Goal: Information Seeking & Learning: Learn about a topic

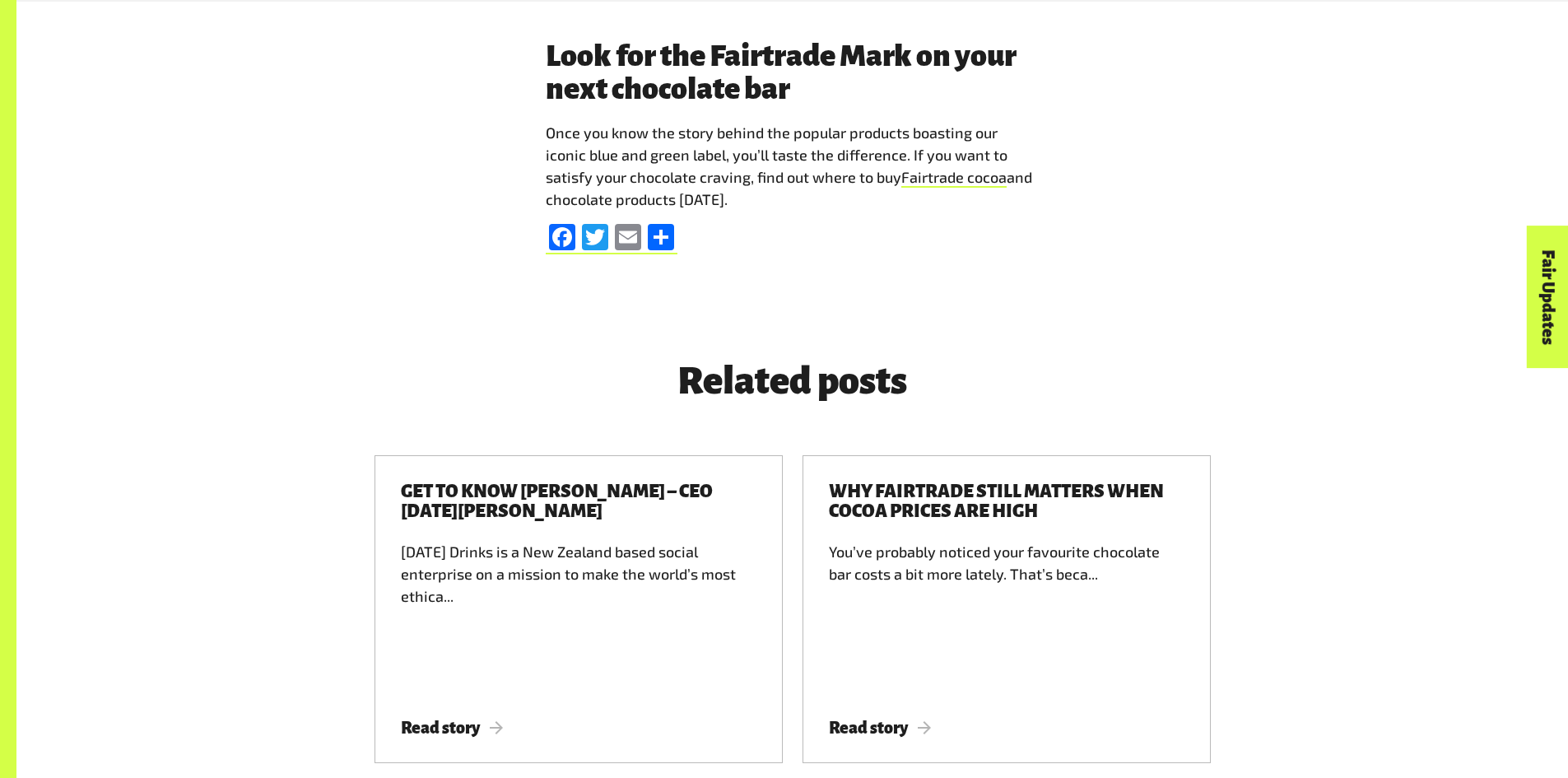
scroll to position [6008, 0]
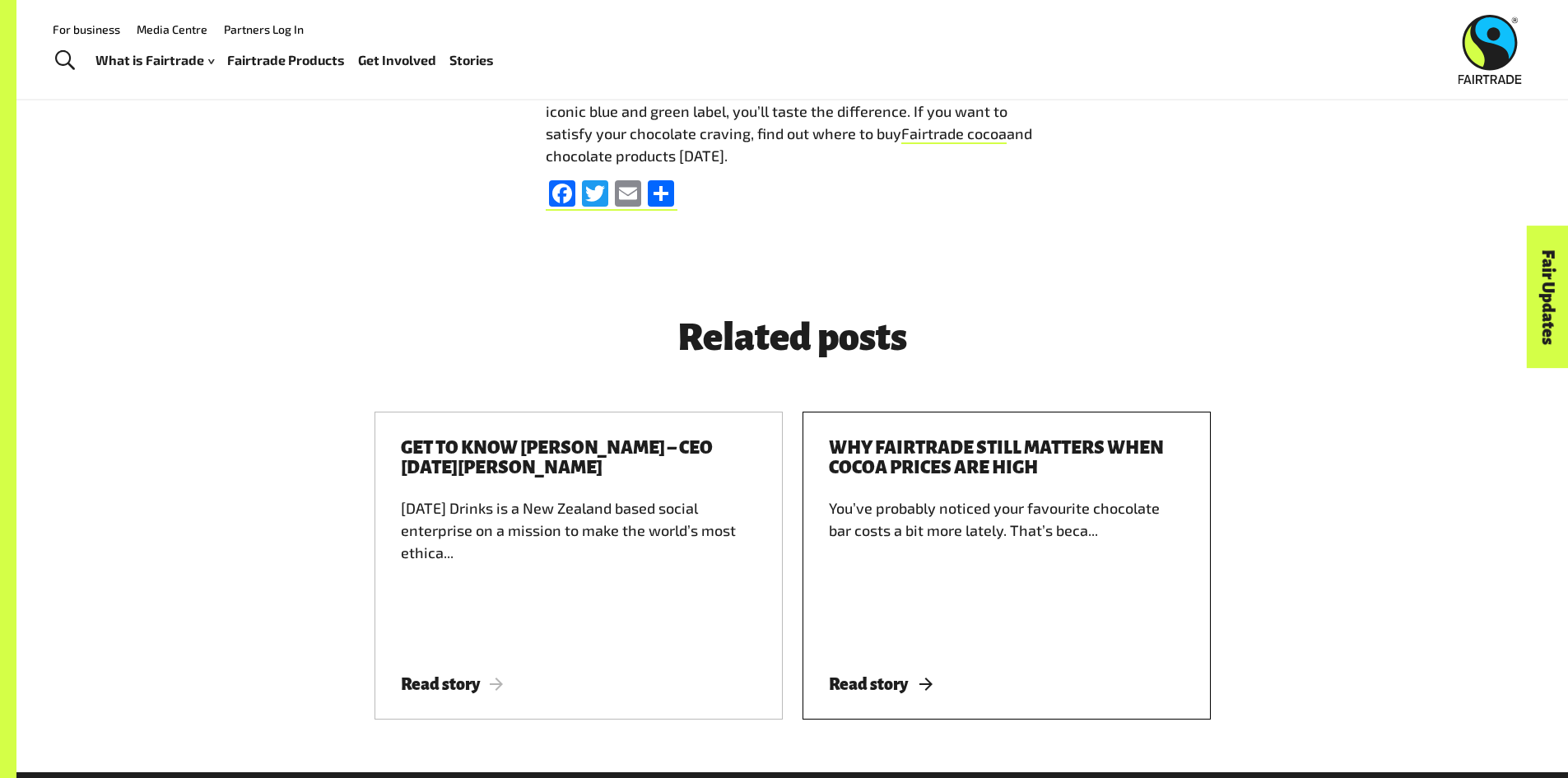
click at [861, 675] on span "Read story" at bounding box center [879, 683] width 102 height 18
click at [880, 675] on span "Read story" at bounding box center [879, 683] width 102 height 18
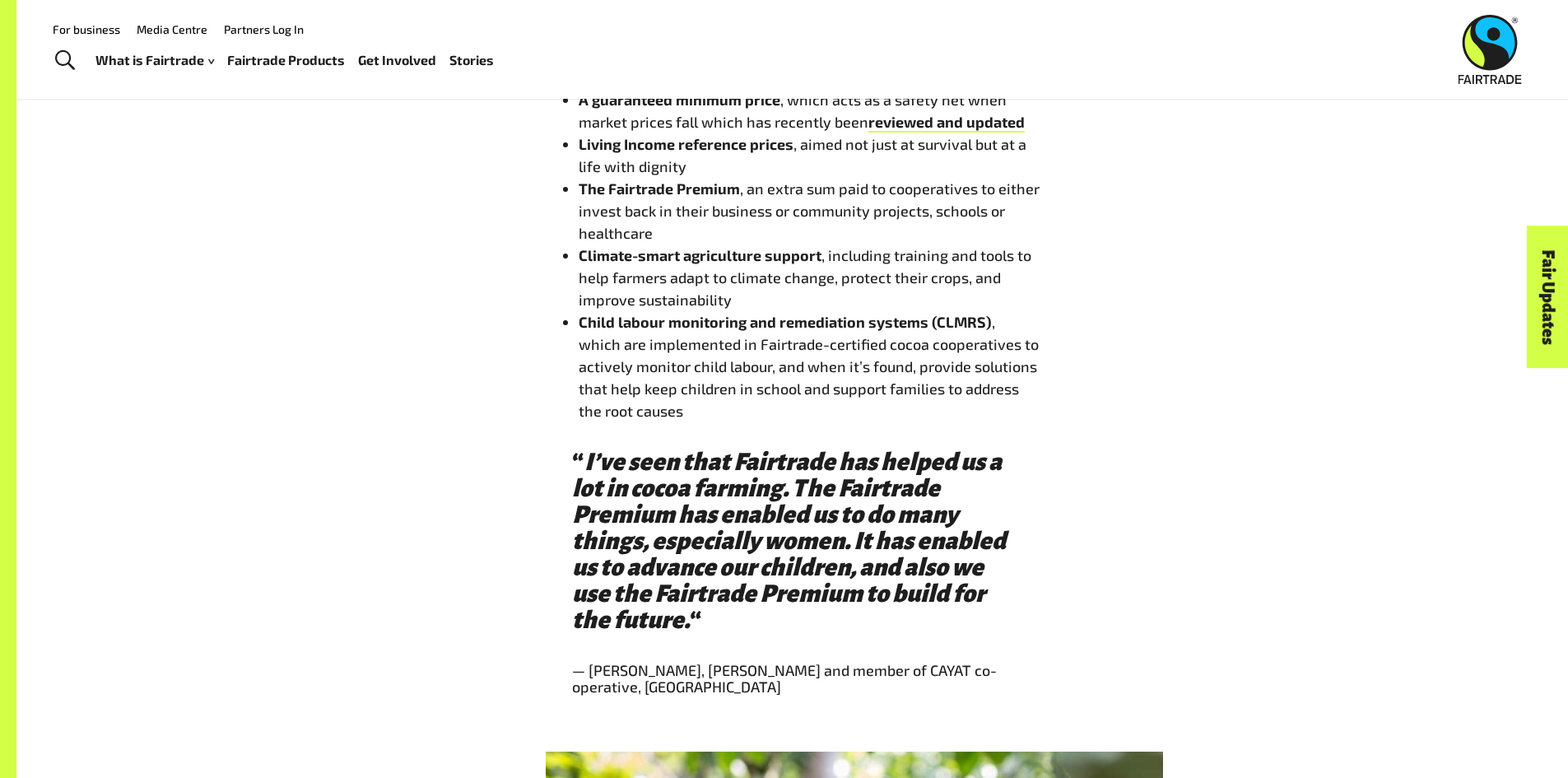
scroll to position [1893, 0]
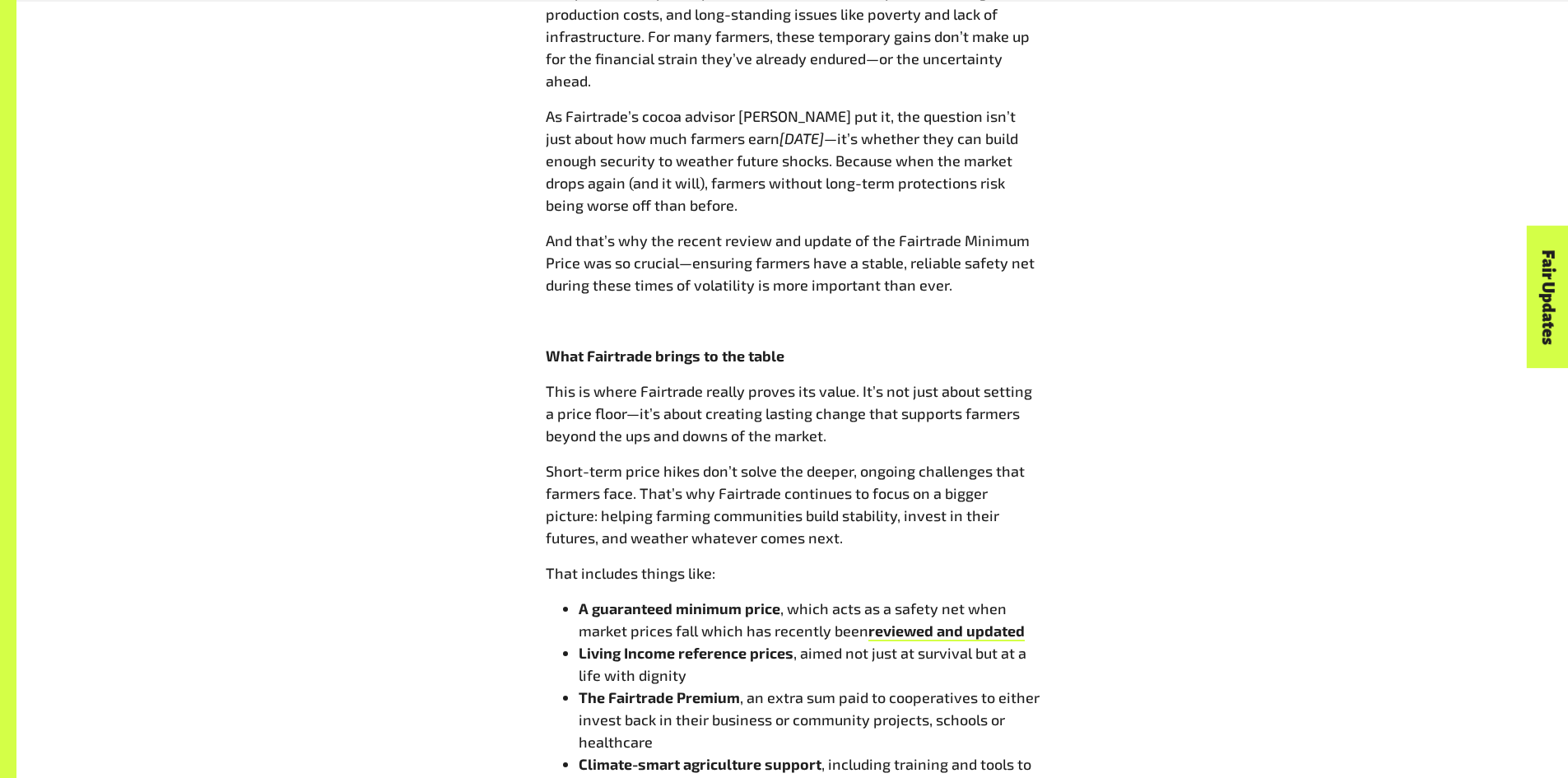
scroll to position [1482, 0]
